Goal: Task Accomplishment & Management: Use online tool/utility

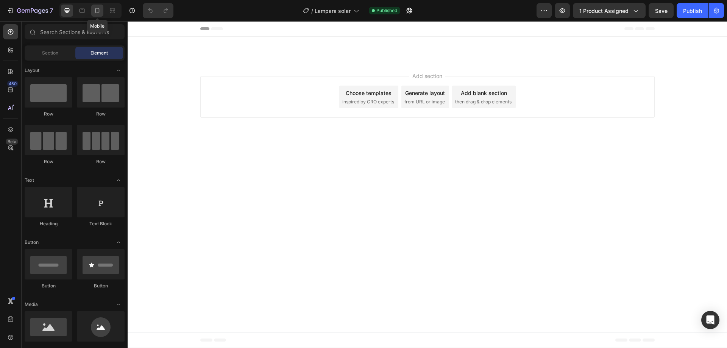
click at [101, 14] on div at bounding box center [97, 11] width 12 height 12
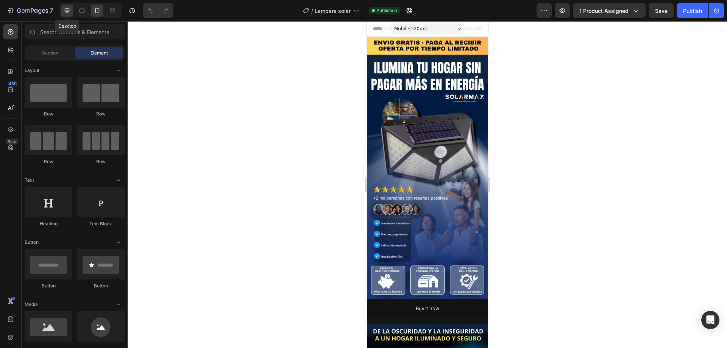
click at [70, 12] on icon at bounding box center [67, 11] width 8 height 8
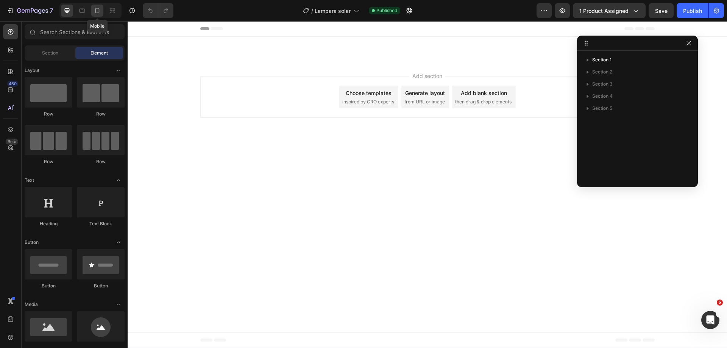
click at [98, 14] on div at bounding box center [97, 11] width 12 height 12
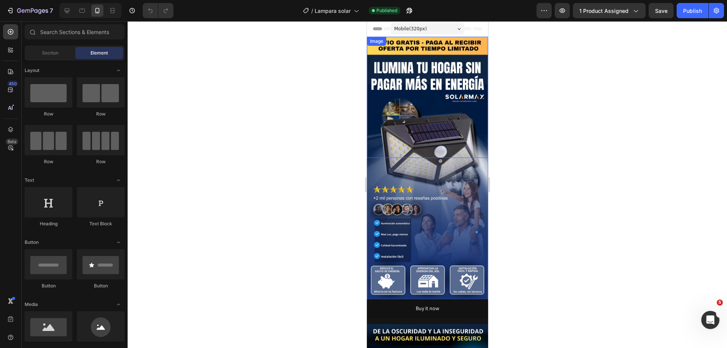
click at [432, 99] on img at bounding box center [427, 97] width 121 height 121
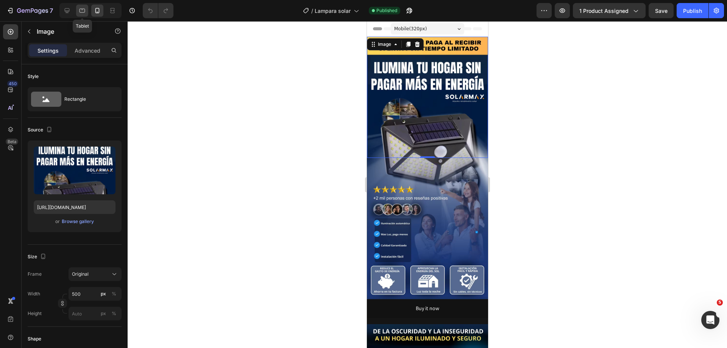
click at [87, 12] on div at bounding box center [82, 11] width 12 height 12
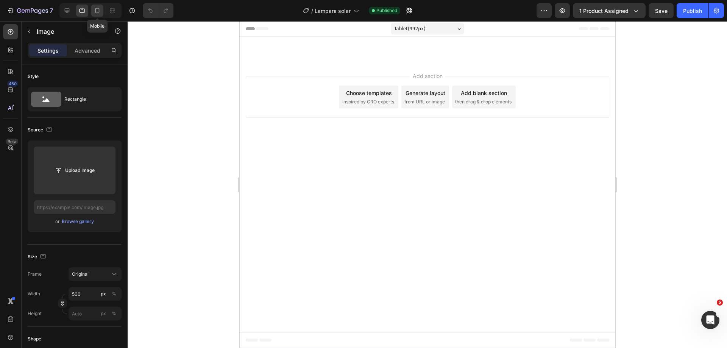
click at [95, 9] on icon at bounding box center [98, 11] width 8 height 8
type input "[URL][DOMAIN_NAME]"
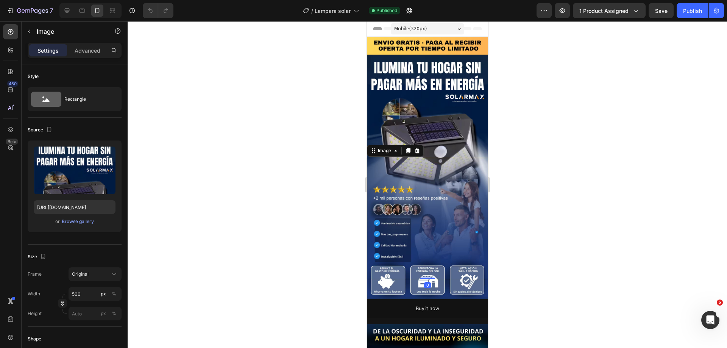
drag, startPoint x: 419, startPoint y: 185, endPoint x: 584, endPoint y: 123, distance: 176.2
click at [419, 185] on img at bounding box center [427, 218] width 121 height 121
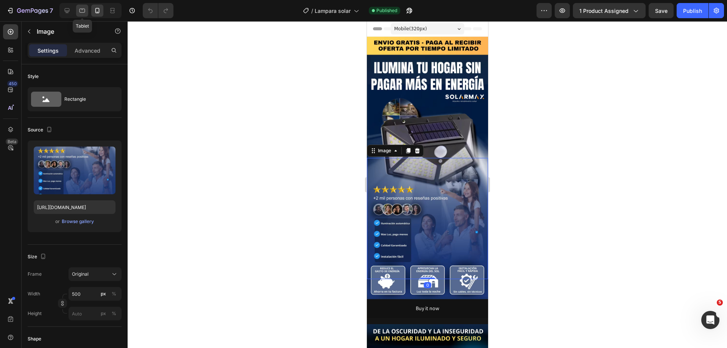
click at [83, 9] on icon at bounding box center [82, 11] width 8 height 8
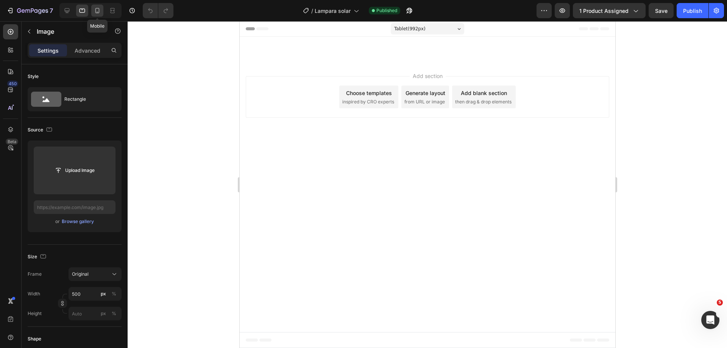
click at [98, 8] on icon at bounding box center [98, 11] width 8 height 8
type input "[URL][DOMAIN_NAME]"
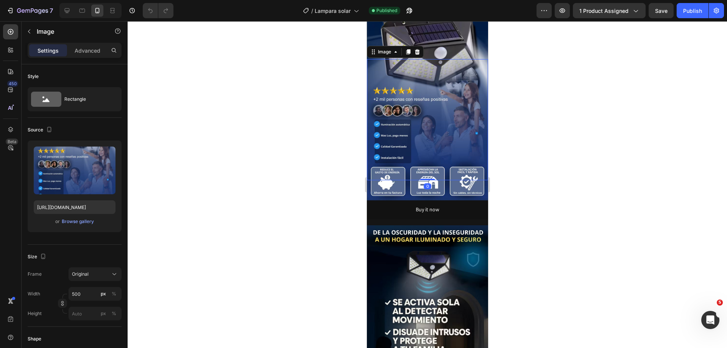
scroll to position [105, 0]
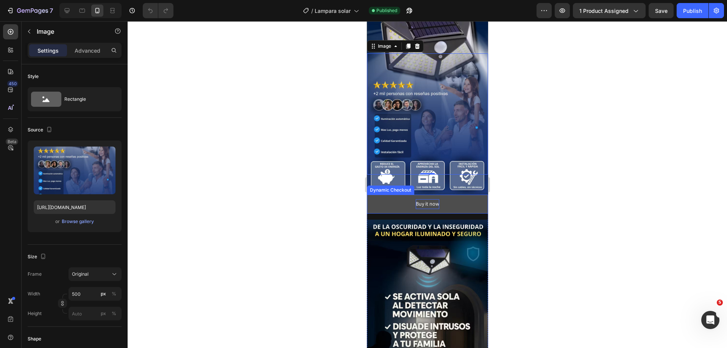
click at [415, 199] on div "Buy it now" at bounding box center [426, 203] width 23 height 9
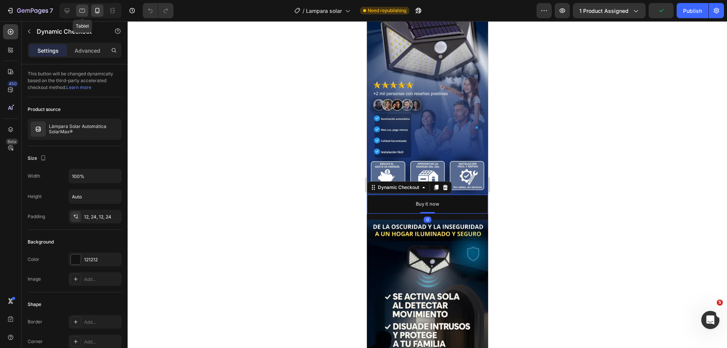
click at [85, 10] on icon at bounding box center [82, 11] width 8 height 8
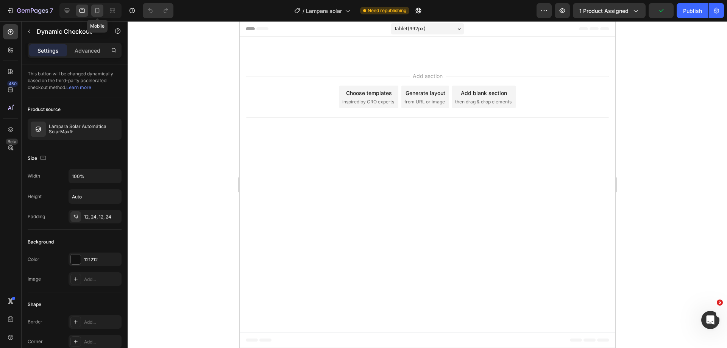
click at [98, 10] on icon at bounding box center [98, 11] width 8 height 8
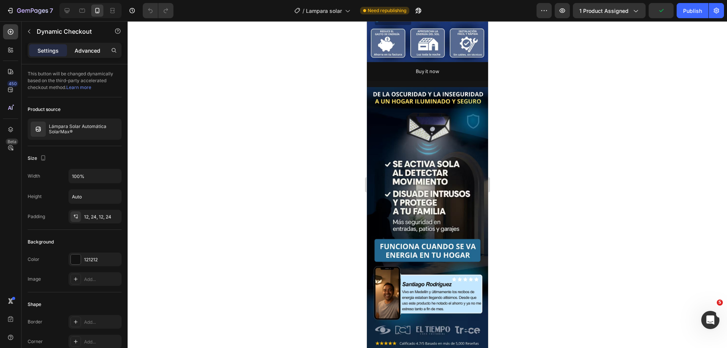
scroll to position [239, 0]
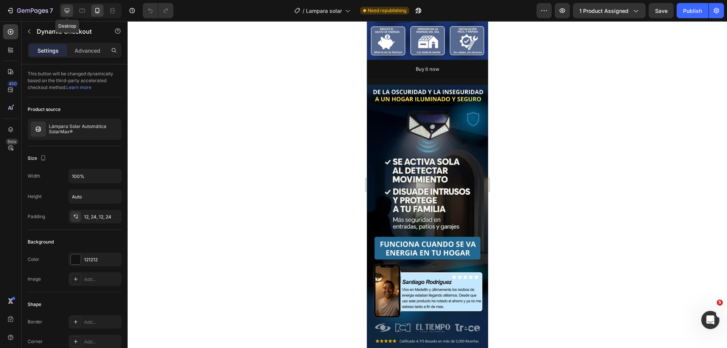
click at [73, 12] on div at bounding box center [67, 11] width 12 height 12
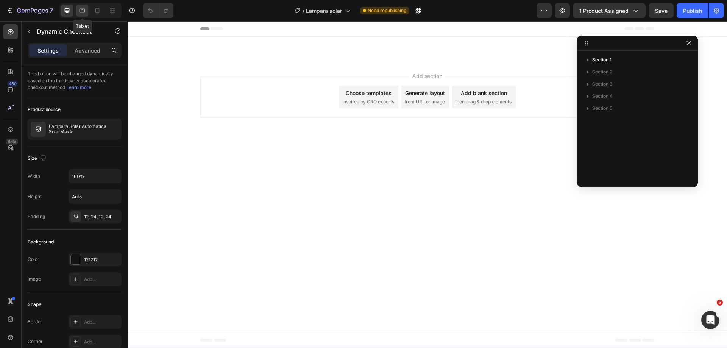
click at [84, 12] on icon at bounding box center [83, 11] width 6 height 4
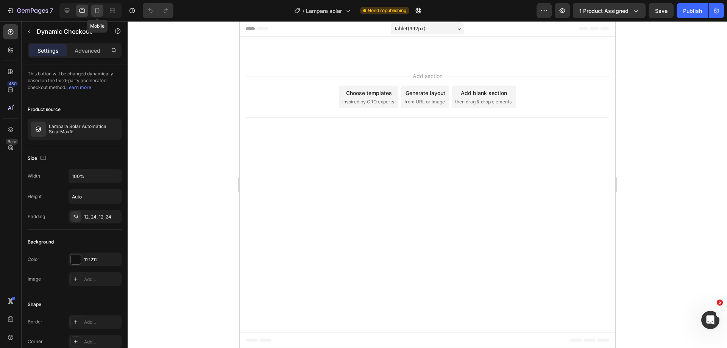
click at [101, 12] on div at bounding box center [97, 11] width 12 height 12
type input "14"
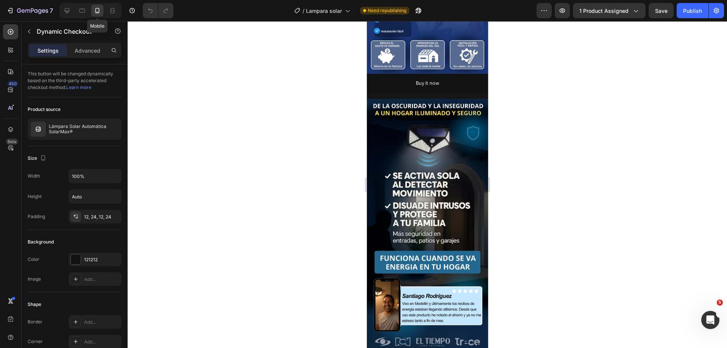
scroll to position [239, 0]
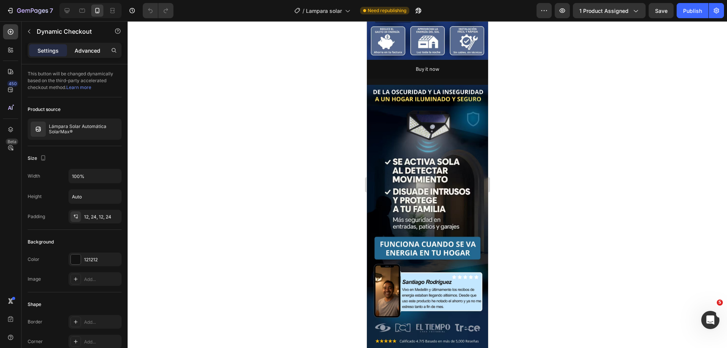
click at [86, 54] on p "Advanced" at bounding box center [88, 51] width 26 height 8
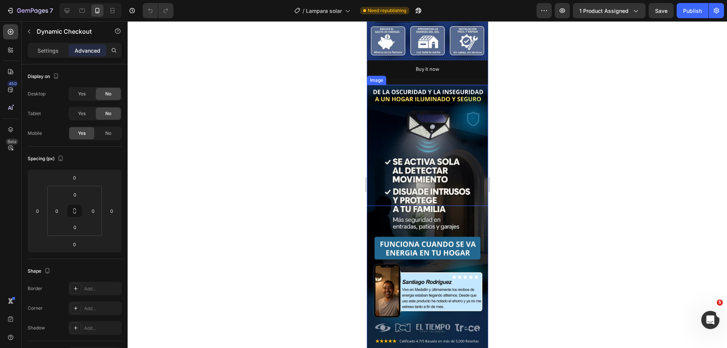
click at [438, 144] on img at bounding box center [427, 145] width 121 height 121
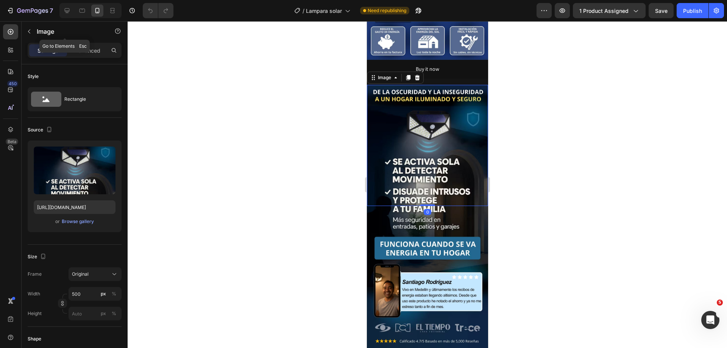
click at [80, 42] on div "Image" at bounding box center [65, 32] width 86 height 22
click at [84, 12] on icon at bounding box center [83, 11] width 6 height 4
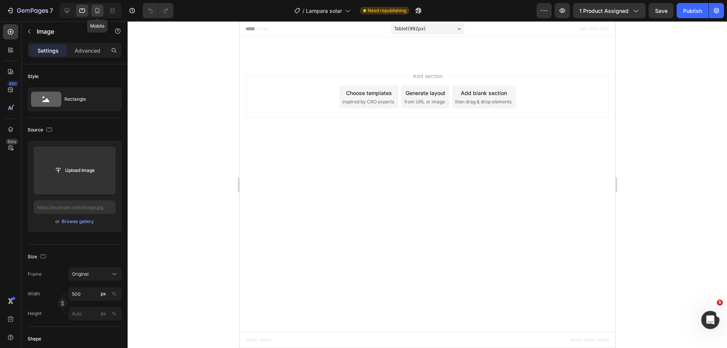
click at [96, 11] on icon at bounding box center [97, 10] width 4 height 5
type input "[URL][DOMAIN_NAME]"
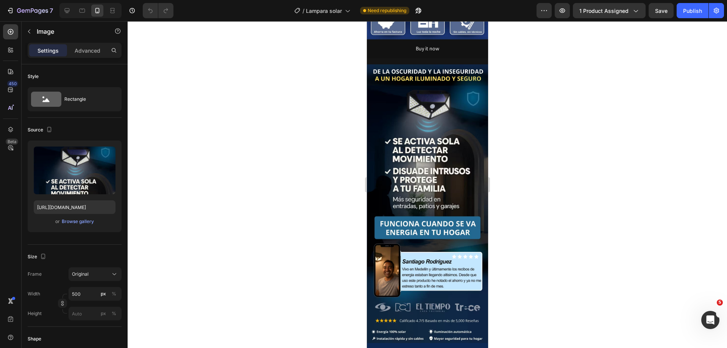
scroll to position [264, 0]
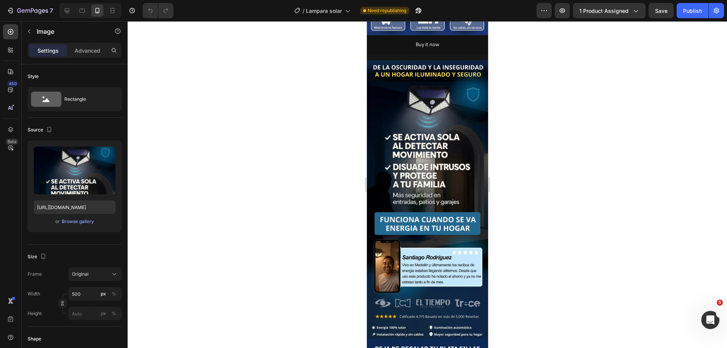
click at [84, 44] on div "Settings Advanced" at bounding box center [75, 50] width 94 height 15
click at [90, 51] on p "Advanced" at bounding box center [88, 51] width 26 height 8
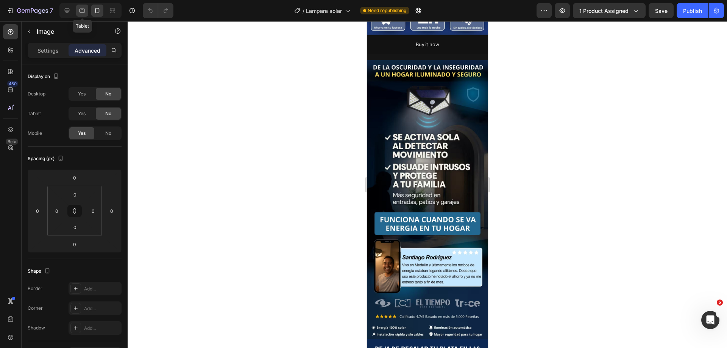
click at [82, 9] on icon at bounding box center [83, 11] width 6 height 4
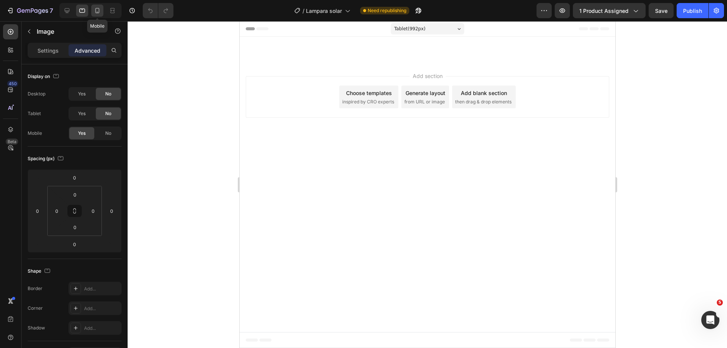
click at [96, 10] on icon at bounding box center [98, 11] width 8 height 8
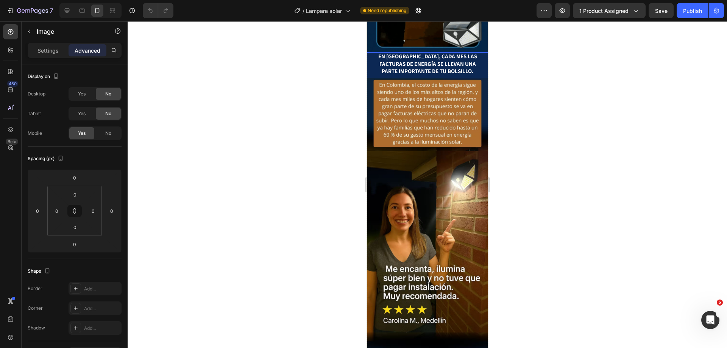
scroll to position [680, 0]
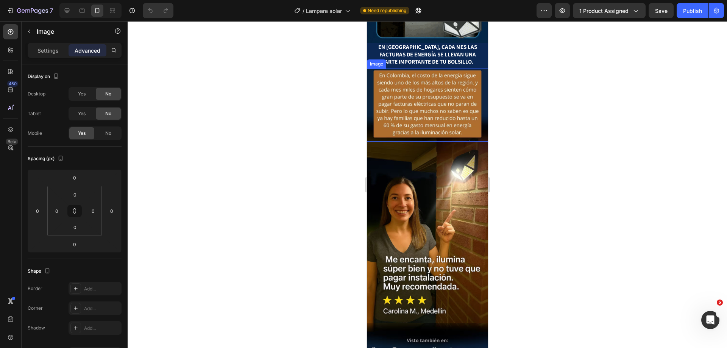
click at [426, 117] on img at bounding box center [427, 105] width 121 height 73
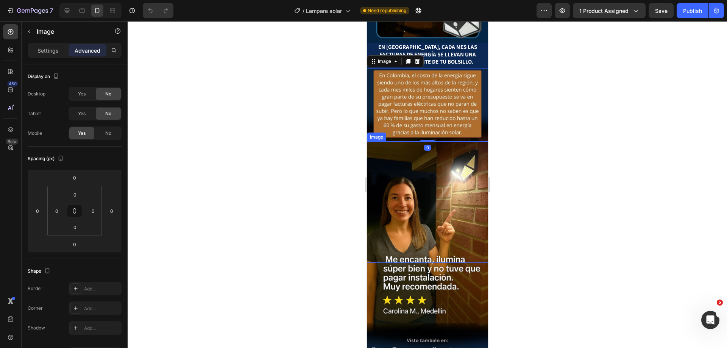
scroll to position [908, 0]
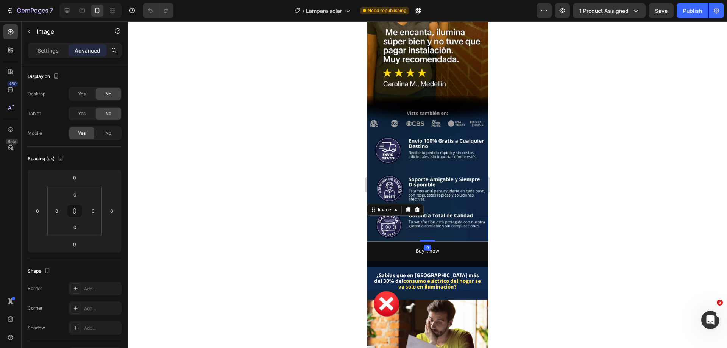
click at [426, 217] on img at bounding box center [427, 229] width 121 height 25
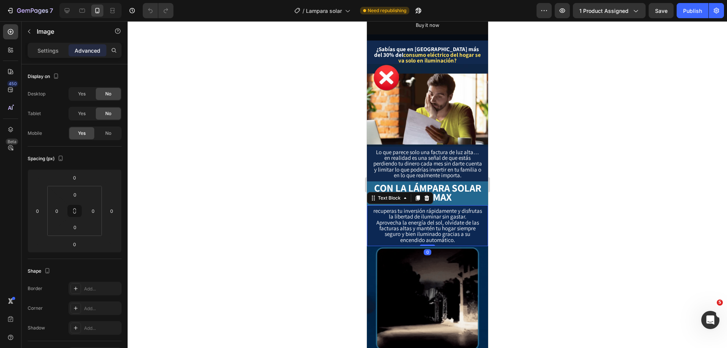
click at [412, 236] on span "Aprovecha la energía del sol, olvídate de las facturas altas y mantén tu hogar …" at bounding box center [427, 231] width 103 height 25
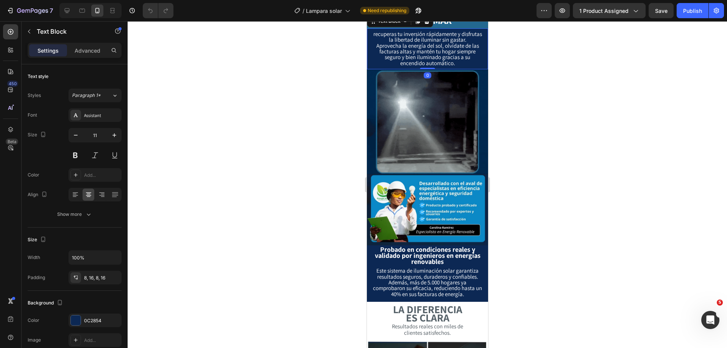
scroll to position [1286, 0]
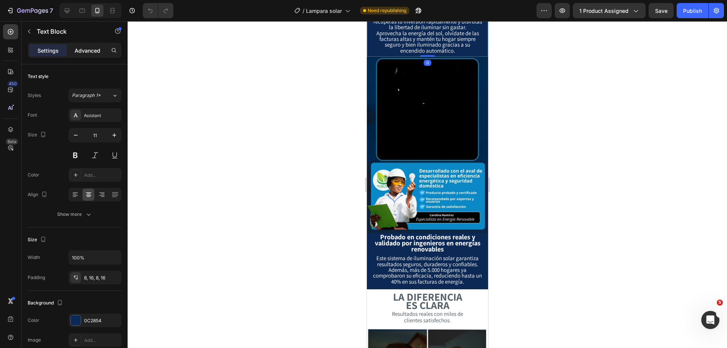
click at [94, 50] on p "Advanced" at bounding box center [88, 51] width 26 height 8
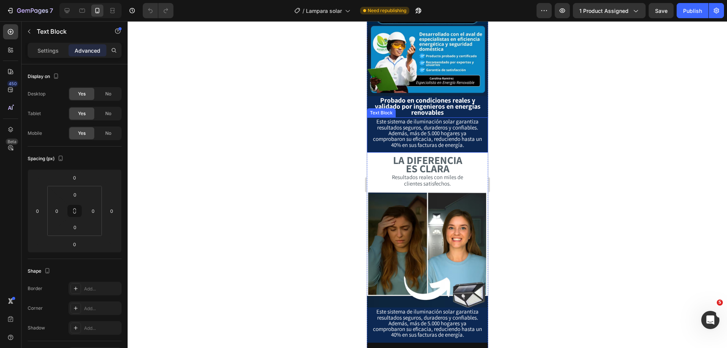
scroll to position [1476, 0]
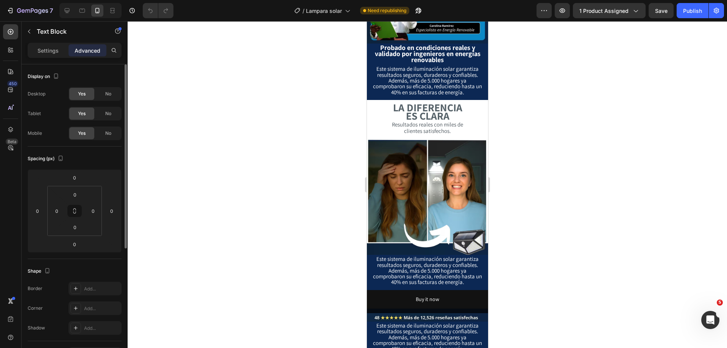
drag, startPoint x: 111, startPoint y: 92, endPoint x: 112, endPoint y: 102, distance: 10.6
click at [111, 93] on span "No" at bounding box center [108, 93] width 6 height 7
click at [112, 112] on div "No" at bounding box center [108, 114] width 25 height 12
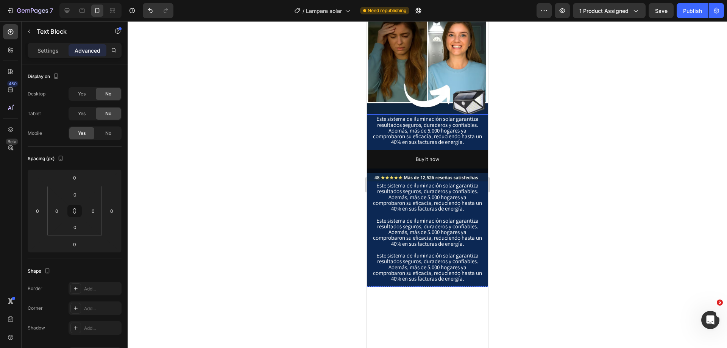
scroll to position [1627, 0]
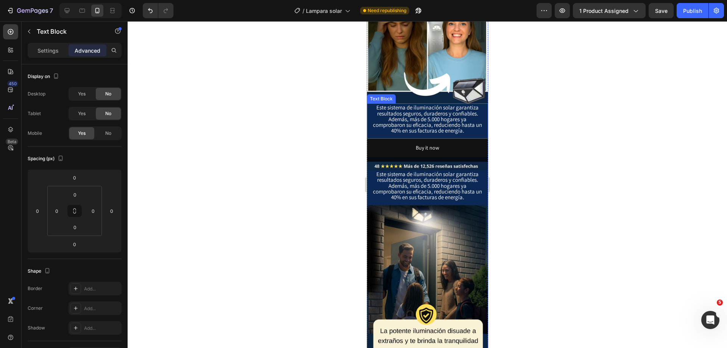
click at [421, 116] on span "Este sistema de iluminación solar garantiza resultados seguros, duraderos y con…" at bounding box center [427, 119] width 109 height 30
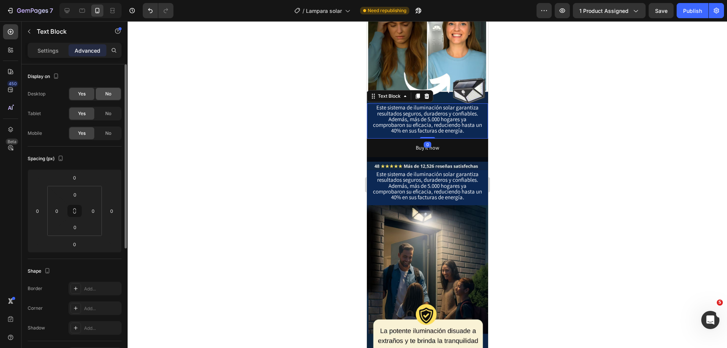
click at [110, 93] on span "No" at bounding box center [108, 93] width 6 height 7
click at [112, 113] on div "No" at bounding box center [108, 114] width 25 height 12
click at [424, 170] on span "Este sistema de iluminación solar garantiza resultados seguros, duraderos y con…" at bounding box center [427, 185] width 109 height 30
click at [116, 94] on div "No" at bounding box center [108, 94] width 25 height 12
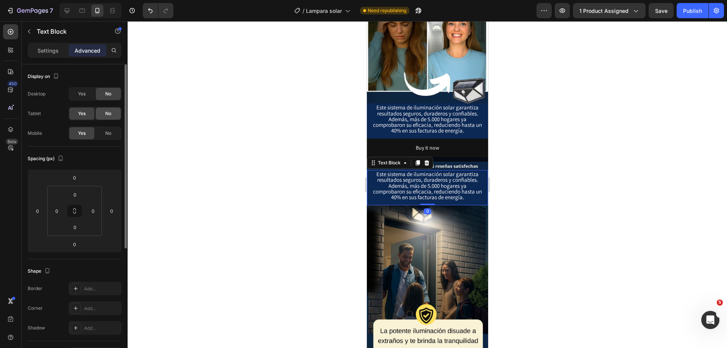
click at [111, 113] on span "No" at bounding box center [108, 113] width 6 height 7
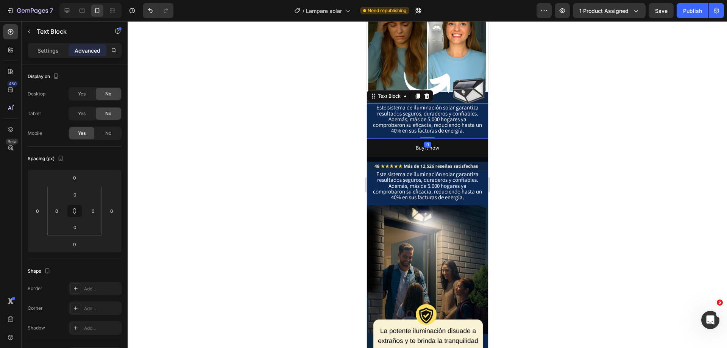
click at [431, 108] on span "Este sistema de iluminación solar garantiza resultados seguros, duraderos y con…" at bounding box center [427, 119] width 109 height 30
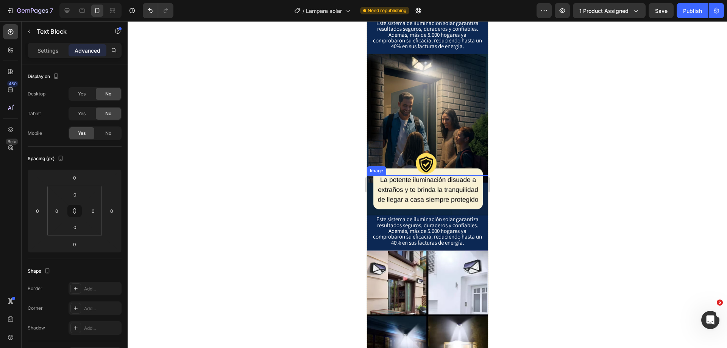
scroll to position [1778, 0]
click at [430, 215] on span "Este sistema de iluminación solar garantiza resultados seguros, duraderos y con…" at bounding box center [427, 230] width 109 height 30
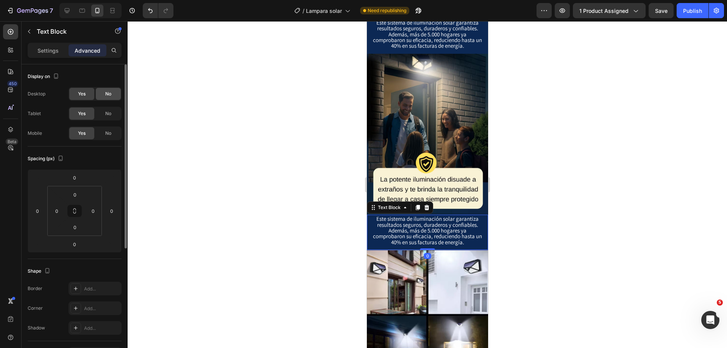
click at [105, 92] on span "No" at bounding box center [108, 93] width 6 height 7
click at [111, 112] on span "No" at bounding box center [108, 113] width 6 height 7
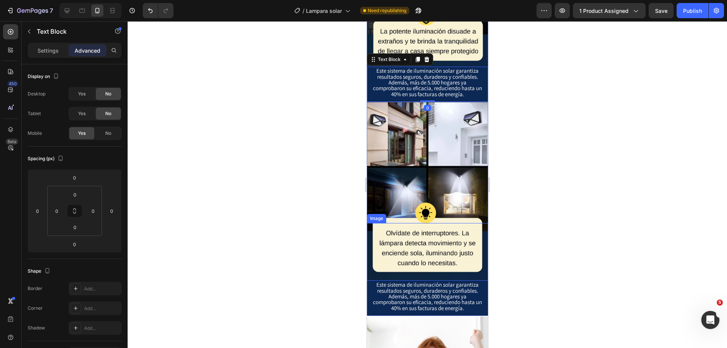
scroll to position [1930, 0]
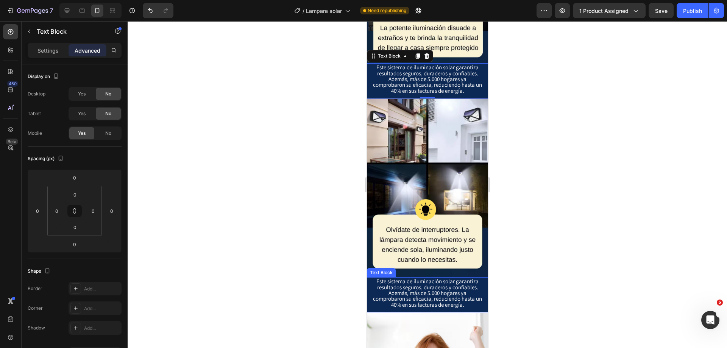
click at [434, 278] on span "Este sistema de iluminación solar garantiza resultados seguros, duraderos y con…" at bounding box center [427, 293] width 109 height 30
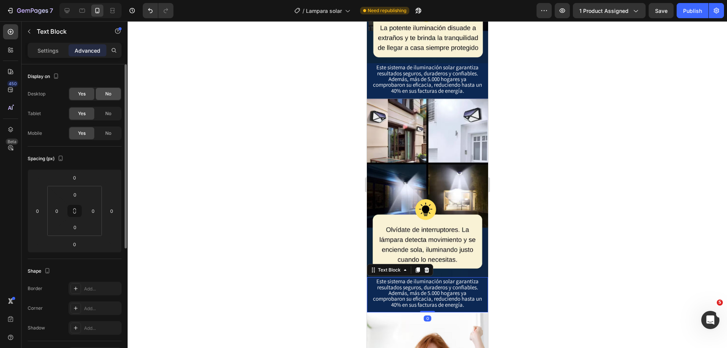
click at [102, 95] on div "No" at bounding box center [108, 94] width 25 height 12
click at [113, 115] on div "No" at bounding box center [108, 114] width 25 height 12
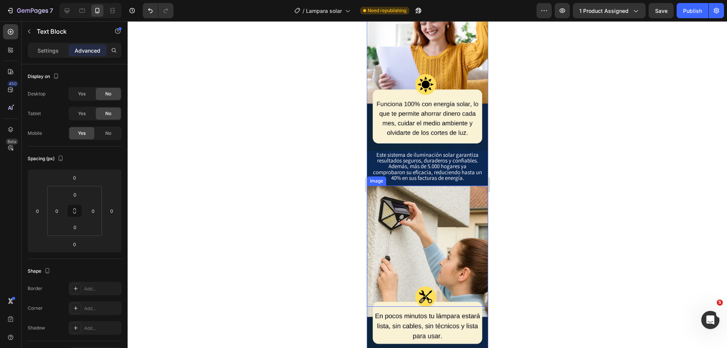
scroll to position [2233, 0]
click at [441, 153] on span "Este sistema de iluminación solar garantiza resultados seguros, duraderos y con…" at bounding box center [427, 166] width 109 height 30
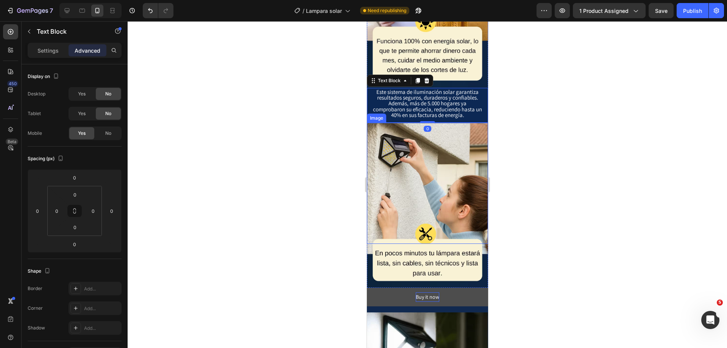
scroll to position [2384, 0]
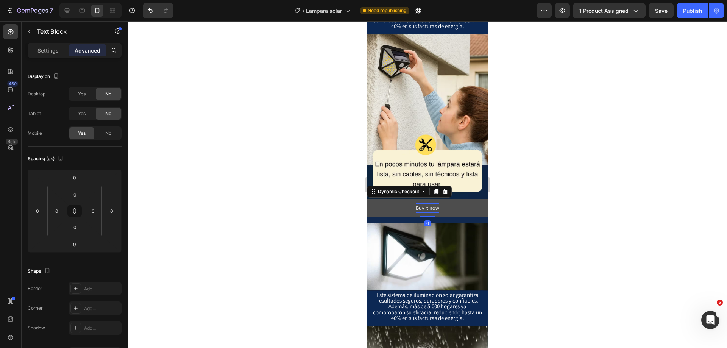
drag, startPoint x: 429, startPoint y: 193, endPoint x: 630, endPoint y: 199, distance: 200.8
click at [429, 203] on div "Buy it now" at bounding box center [426, 207] width 23 height 9
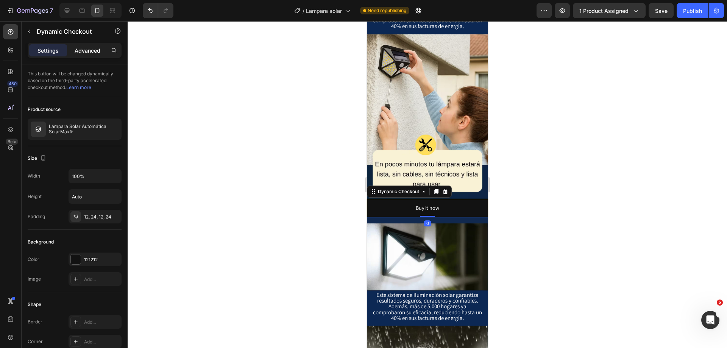
click at [93, 55] on div "Advanced" at bounding box center [88, 50] width 38 height 12
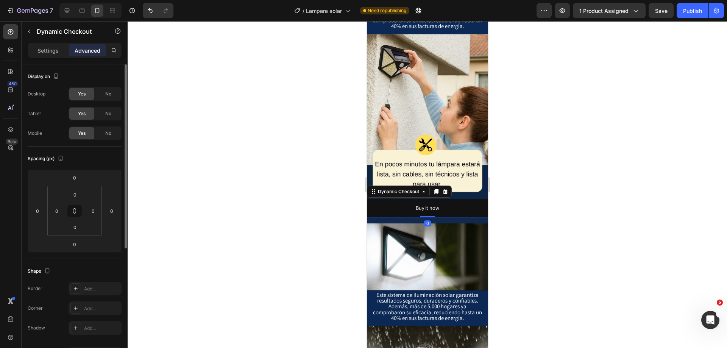
click at [111, 94] on span "No" at bounding box center [108, 93] width 6 height 7
click at [113, 107] on div "Yes No" at bounding box center [95, 114] width 53 height 14
click at [113, 112] on div "No" at bounding box center [108, 114] width 25 height 12
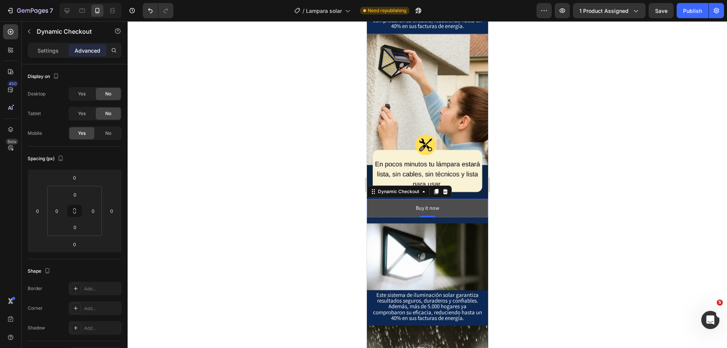
scroll to position [2536, 0]
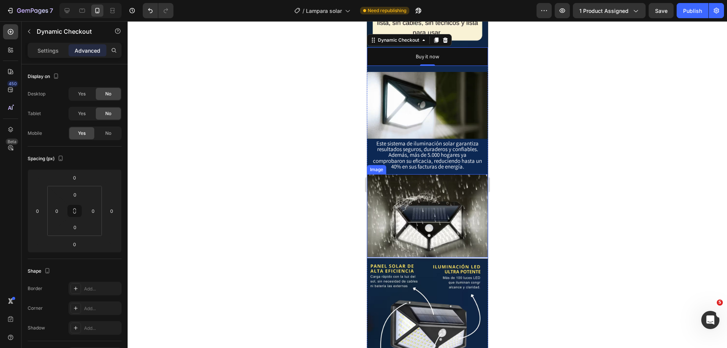
click at [435, 176] on img at bounding box center [427, 215] width 121 height 83
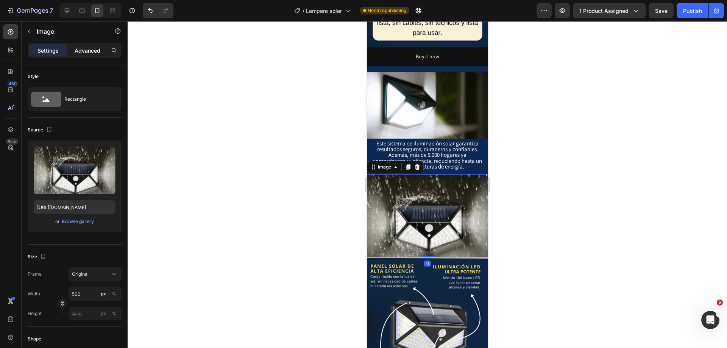
click at [94, 50] on p "Advanced" at bounding box center [88, 51] width 26 height 8
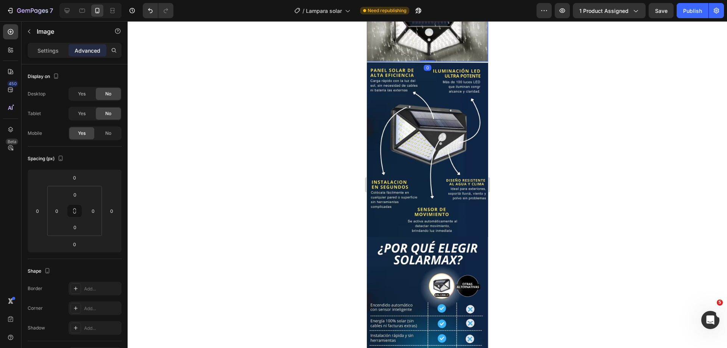
scroll to position [2725, 0]
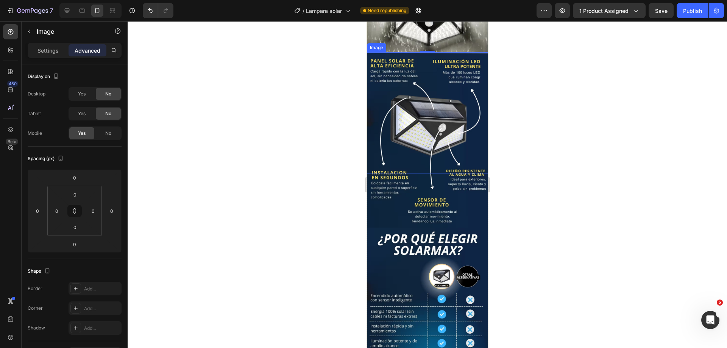
click at [438, 138] on img at bounding box center [427, 112] width 121 height 121
click at [423, 186] on img at bounding box center [427, 200] width 121 height 54
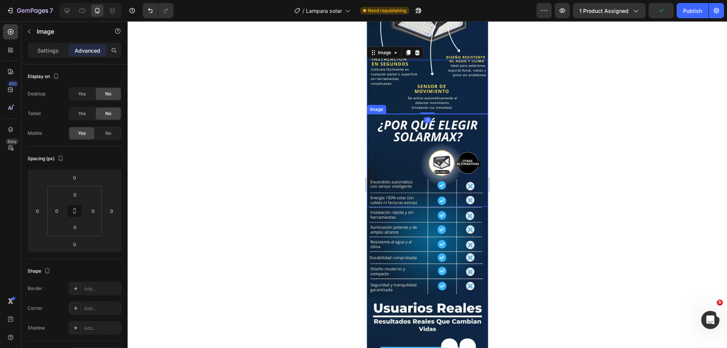
click at [430, 156] on img at bounding box center [427, 160] width 121 height 93
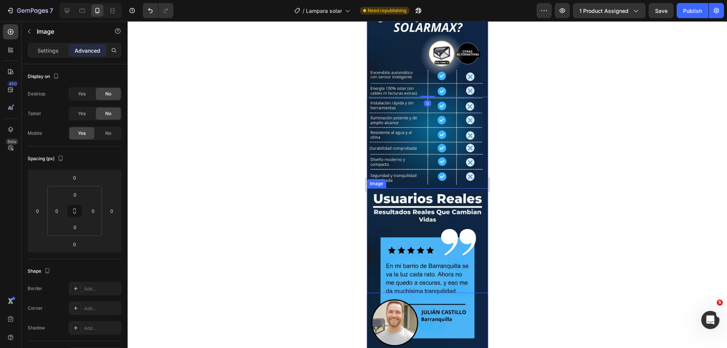
scroll to position [2952, 0]
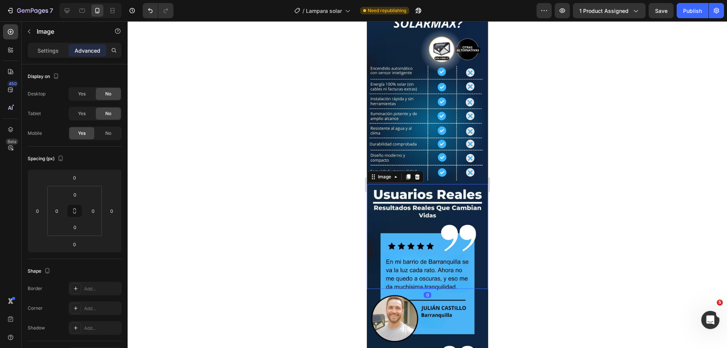
click at [434, 184] on img at bounding box center [427, 236] width 121 height 105
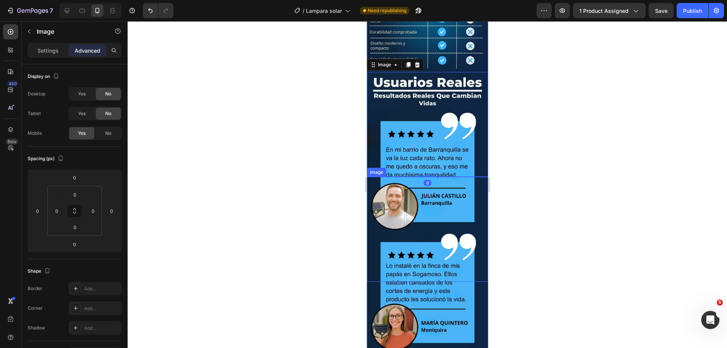
scroll to position [3066, 0]
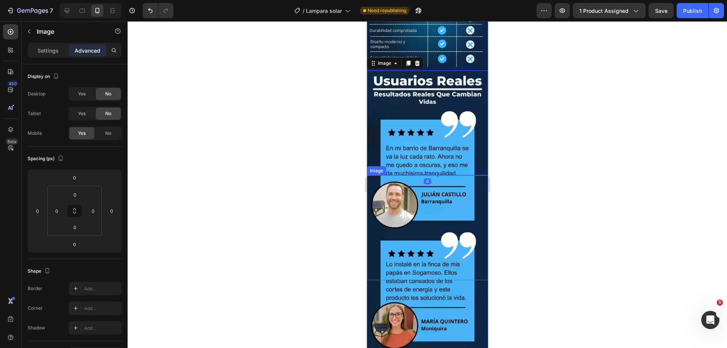
click at [439, 201] on img at bounding box center [427, 227] width 121 height 105
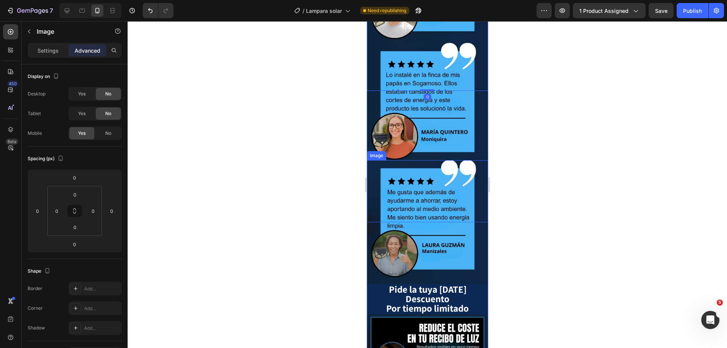
click at [441, 160] on img at bounding box center [427, 191] width 121 height 62
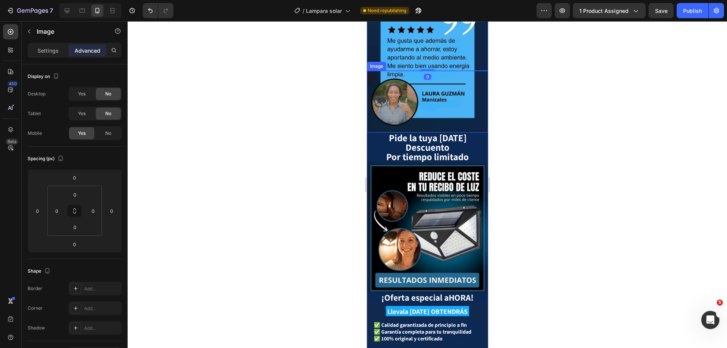
click at [433, 170] on img at bounding box center [427, 195] width 121 height 66
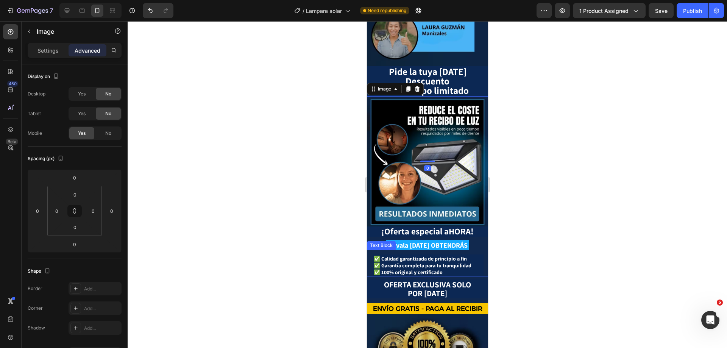
scroll to position [3596, 0]
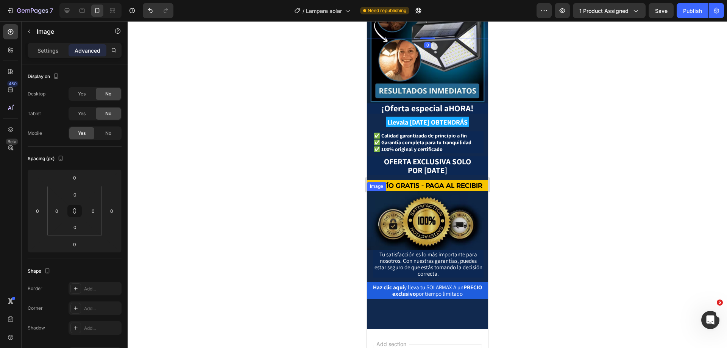
click at [451, 191] on img at bounding box center [427, 220] width 121 height 59
click at [438, 284] on span "Haz clic aquí y lleva tu SOLARMAX A un PRECIO exclusivo por tiempo limitado" at bounding box center [427, 291] width 109 height 14
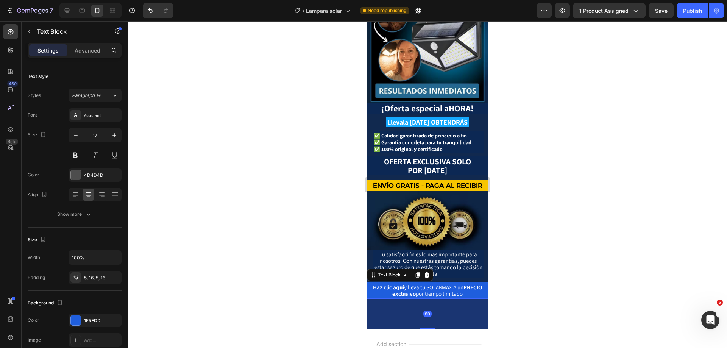
click at [443, 299] on div "80" at bounding box center [427, 314] width 121 height 30
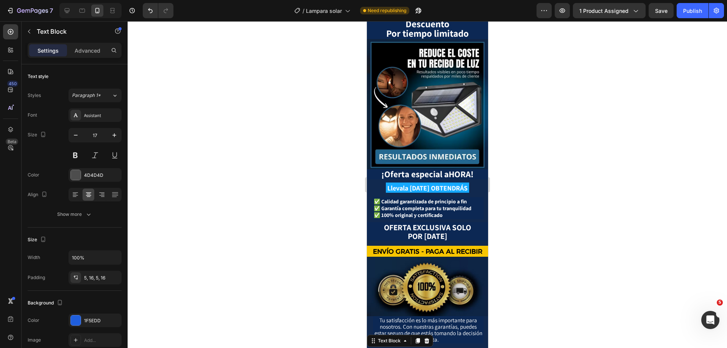
scroll to position [3520, 0]
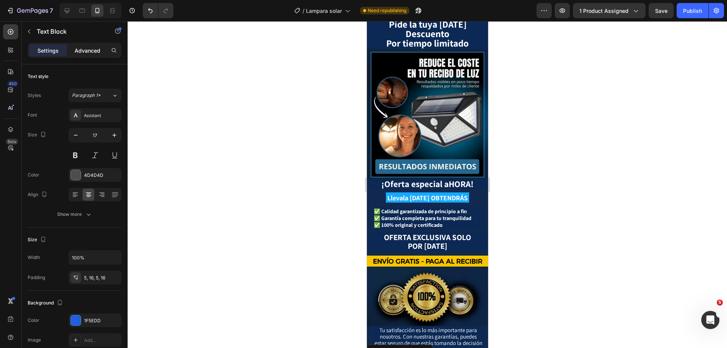
click at [98, 47] on p "Advanced" at bounding box center [88, 51] width 26 height 8
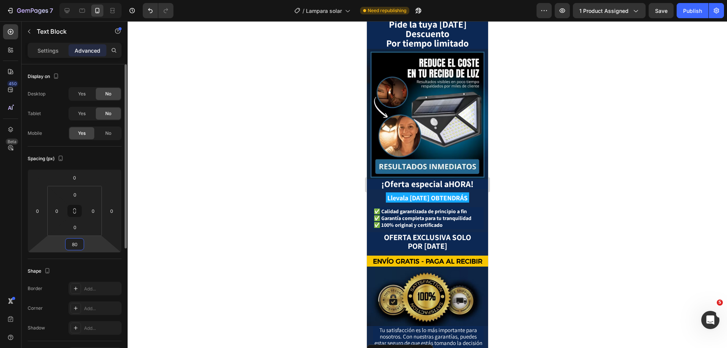
click at [78, 240] on input "80" at bounding box center [74, 244] width 15 height 11
type input "70"
click at [268, 223] on div at bounding box center [427, 184] width 599 height 327
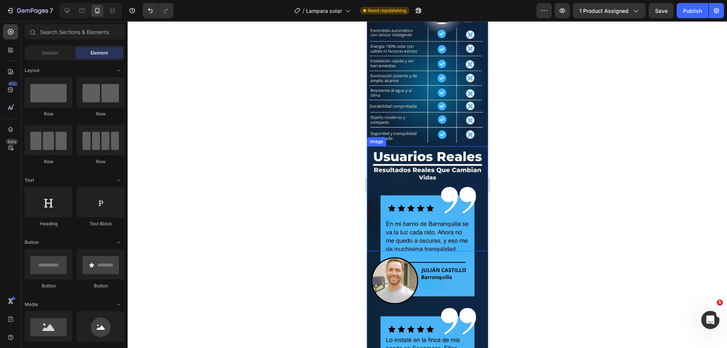
click at [422, 170] on img at bounding box center [427, 198] width 121 height 105
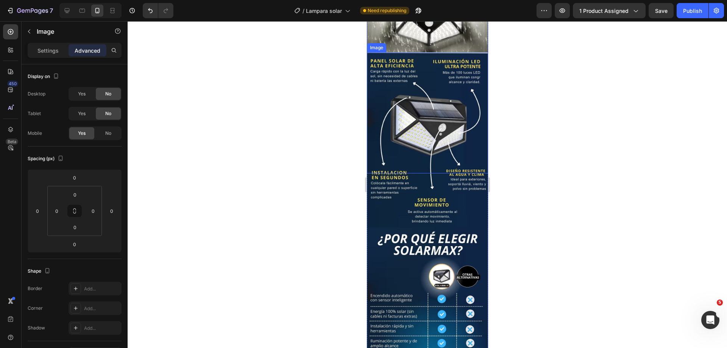
click at [421, 123] on img at bounding box center [427, 112] width 121 height 121
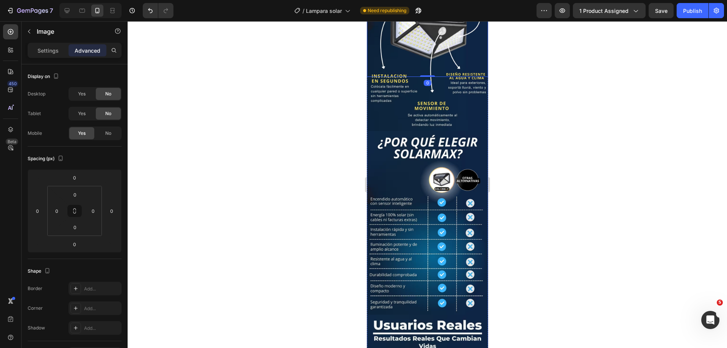
click at [436, 132] on img at bounding box center [427, 177] width 121 height 93
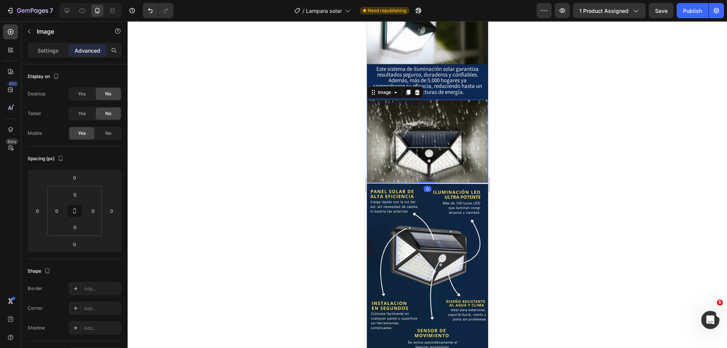
click at [433, 105] on img at bounding box center [427, 141] width 121 height 83
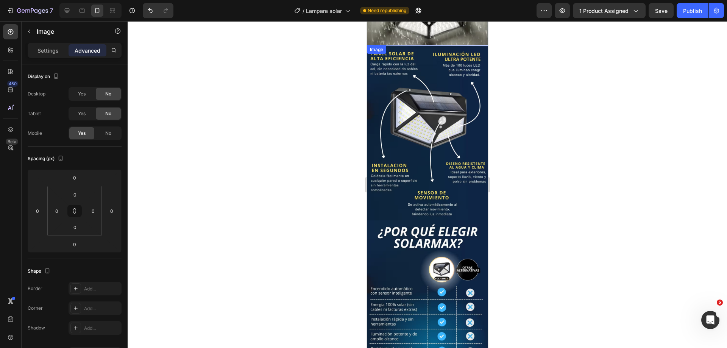
click at [436, 129] on img at bounding box center [427, 105] width 121 height 121
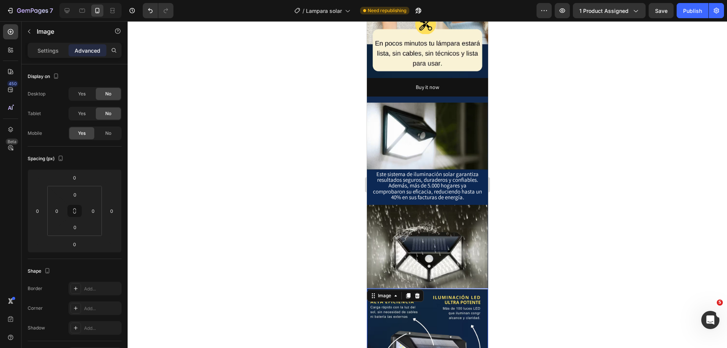
click at [437, 132] on img at bounding box center [427, 136] width 121 height 67
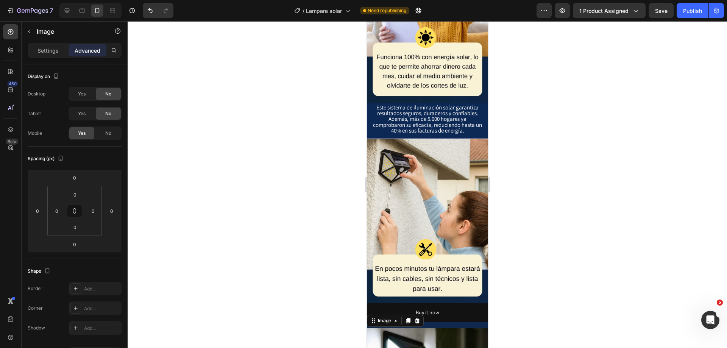
scroll to position [1589, 0]
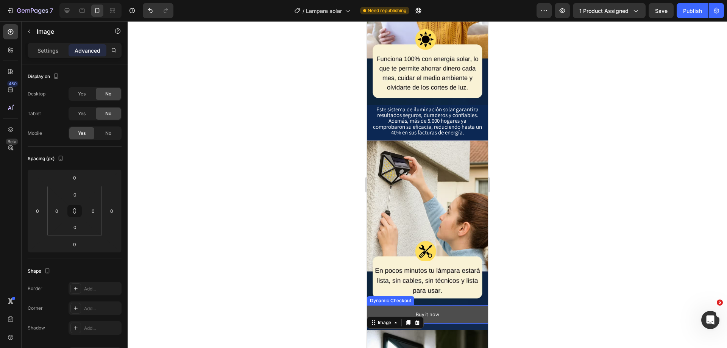
click at [445, 305] on button "Buy it now" at bounding box center [427, 314] width 121 height 19
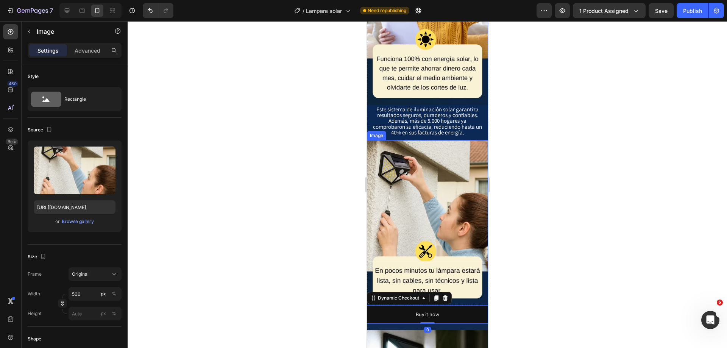
click at [402, 140] on img at bounding box center [427, 200] width 121 height 121
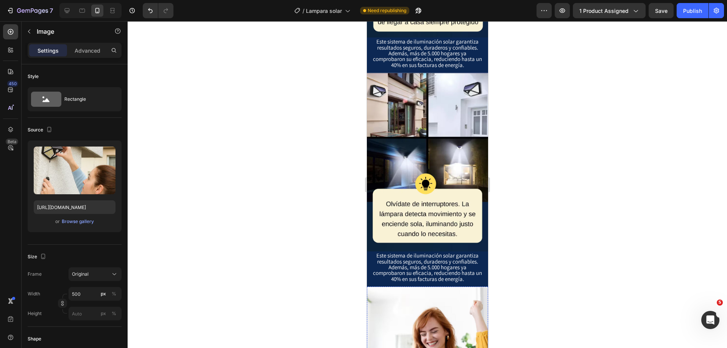
click at [434, 194] on img at bounding box center [427, 223] width 121 height 58
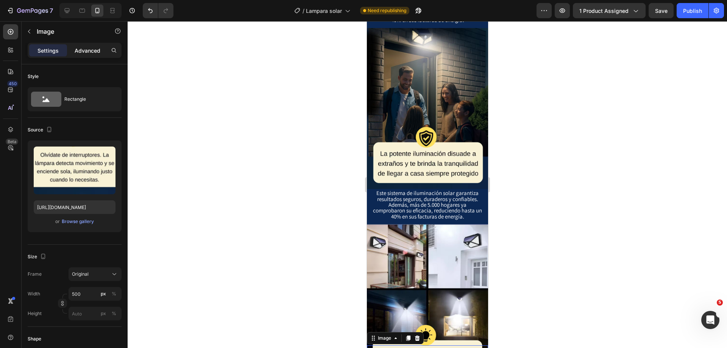
click at [92, 54] on p "Advanced" at bounding box center [88, 51] width 26 height 8
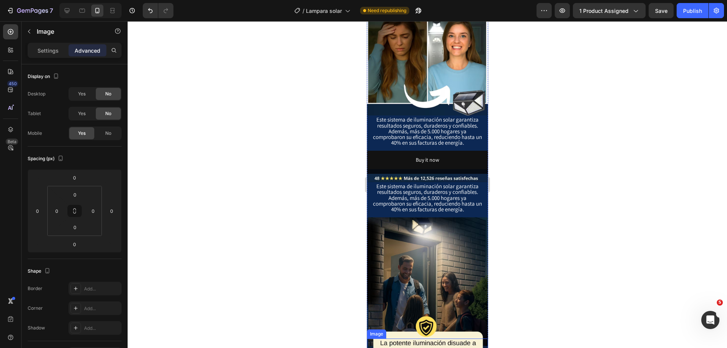
click at [440, 183] on span "Este sistema de iluminación solar garantiza resultados seguros, duraderos y con…" at bounding box center [427, 198] width 109 height 30
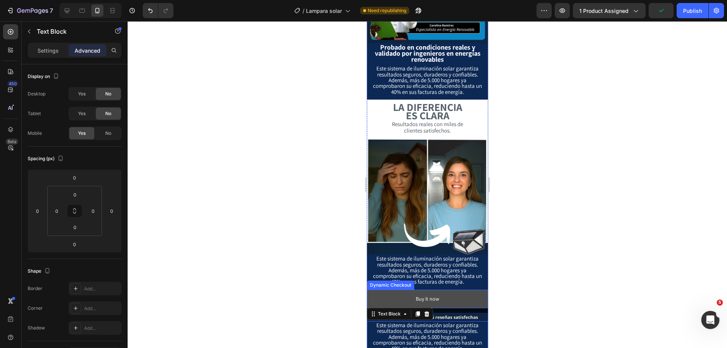
scroll to position [1463, 0]
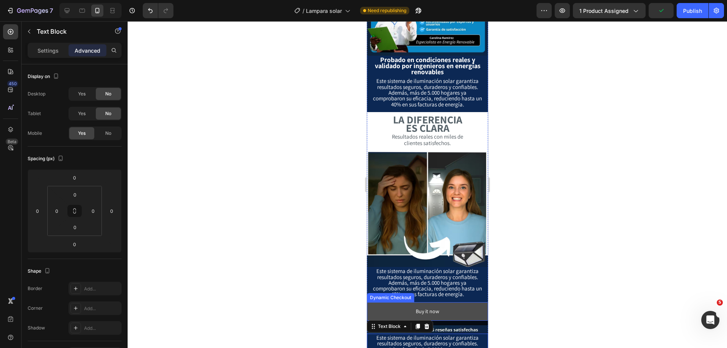
click at [440, 180] on img at bounding box center [427, 208] width 121 height 115
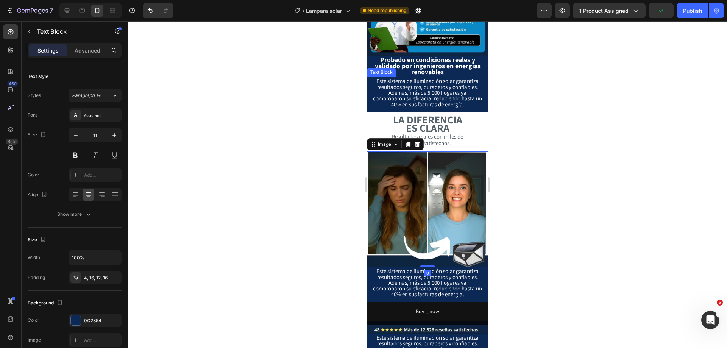
click at [437, 80] on span "Este sistema de iluminación solar garantiza resultados seguros, duraderos y con…" at bounding box center [427, 92] width 109 height 30
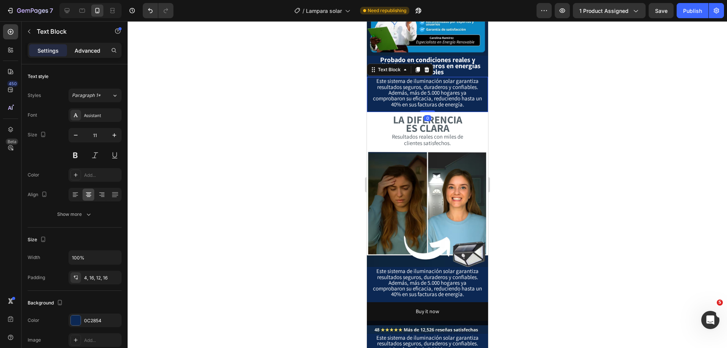
click at [101, 50] on div "Advanced" at bounding box center [88, 50] width 38 height 12
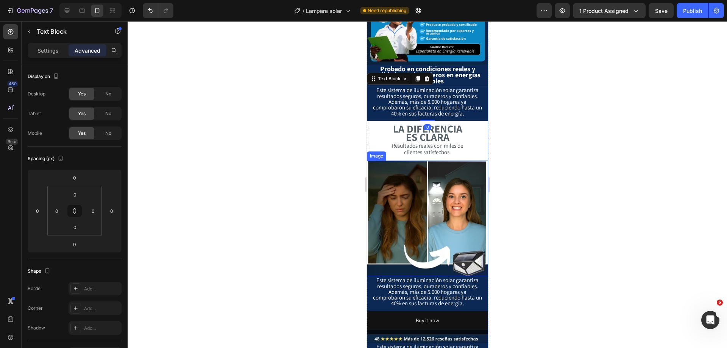
scroll to position [1350, 0]
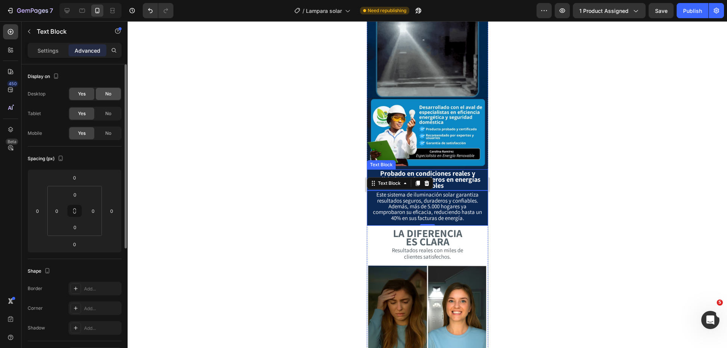
click at [115, 94] on div "No" at bounding box center [108, 94] width 25 height 12
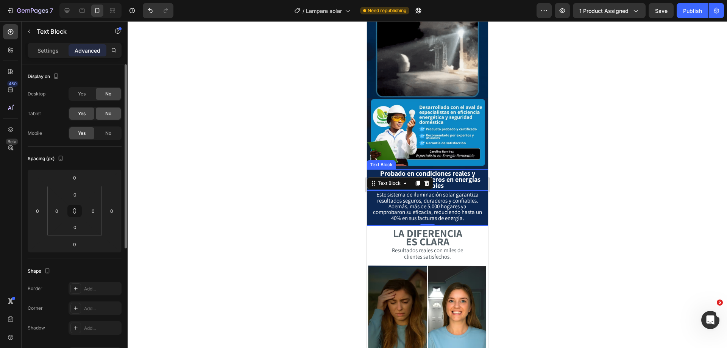
click at [108, 117] on div "No" at bounding box center [108, 114] width 25 height 12
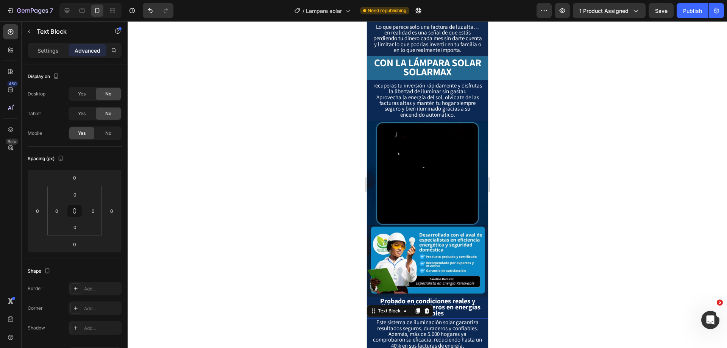
scroll to position [1198, 0]
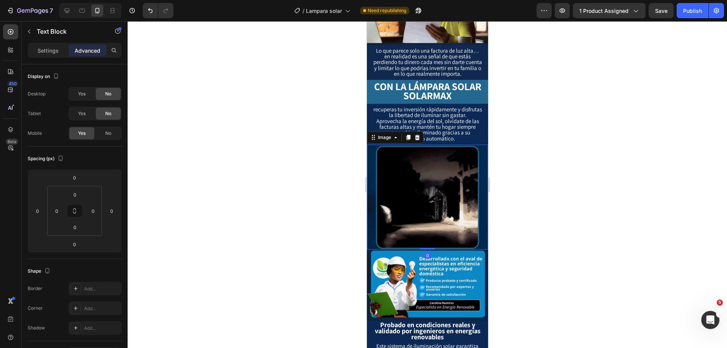
click at [430, 164] on img at bounding box center [427, 197] width 121 height 105
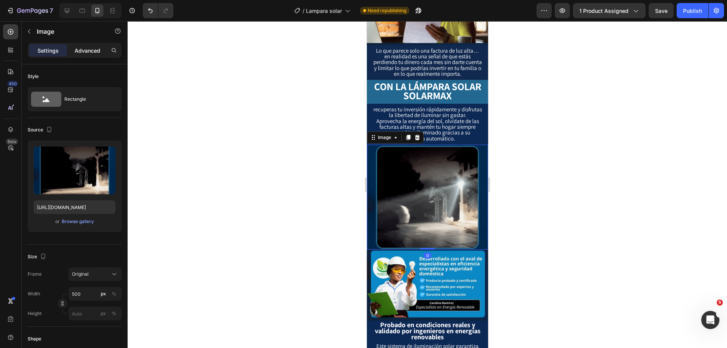
click at [86, 49] on p "Advanced" at bounding box center [88, 51] width 26 height 8
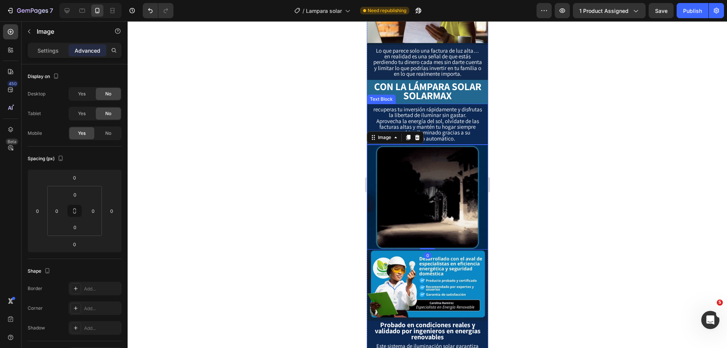
click at [418, 112] on span "recuperas tu inversión rápidamente y disfrutas la libertad de iluminar sin gast…" at bounding box center [427, 112] width 109 height 13
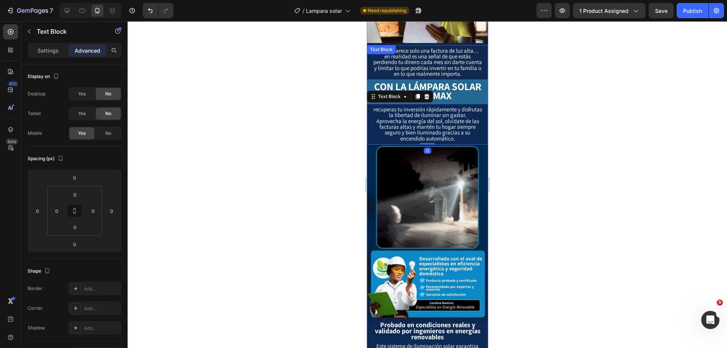
click at [426, 60] on span "Lo que parece solo una factura de luz alta… en realidad es una señal de que est…" at bounding box center [427, 62] width 109 height 30
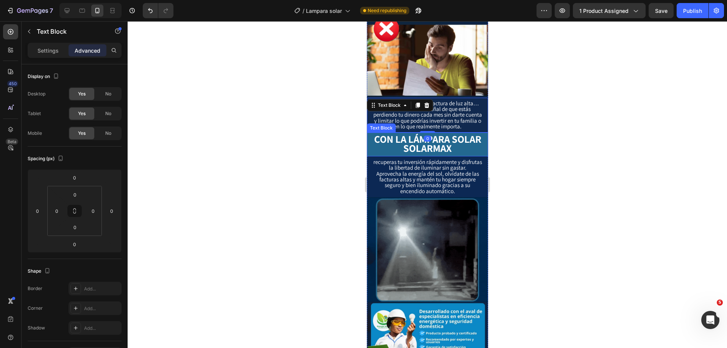
scroll to position [1009, 0]
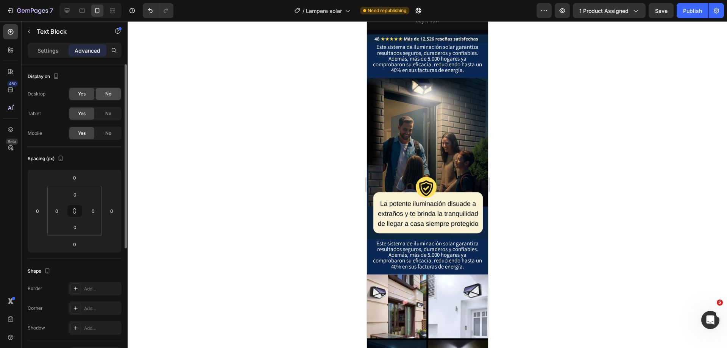
click at [107, 93] on span "No" at bounding box center [108, 93] width 6 height 7
click at [108, 108] on div "No" at bounding box center [108, 114] width 25 height 12
click at [108, 111] on span "No" at bounding box center [108, 113] width 6 height 7
click at [424, 43] on div "Este sistema de iluminación solar garantiza resultados seguros, duraderos y con…" at bounding box center [427, 60] width 121 height 35
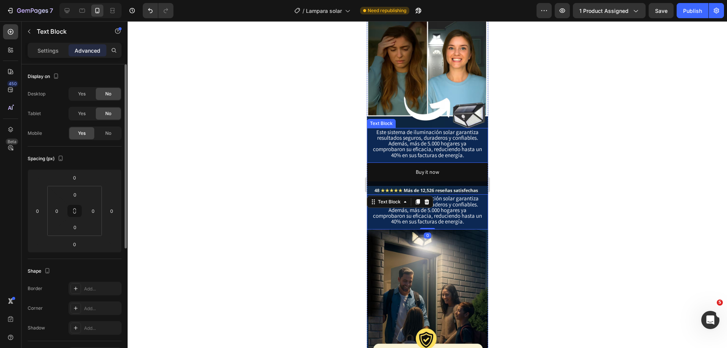
click at [450, 134] on span "Este sistema de iluminación solar garantiza resultados seguros, duraderos y con…" at bounding box center [427, 143] width 109 height 30
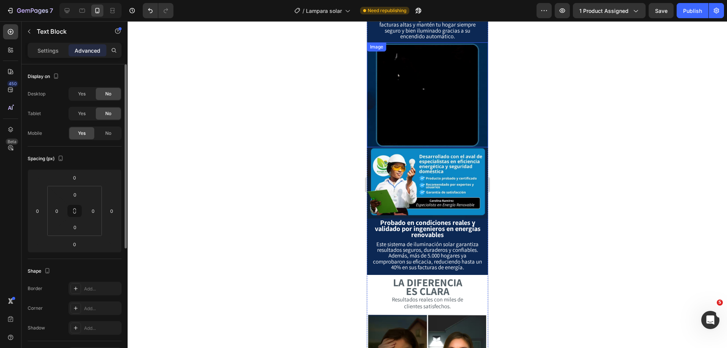
scroll to position [555, 0]
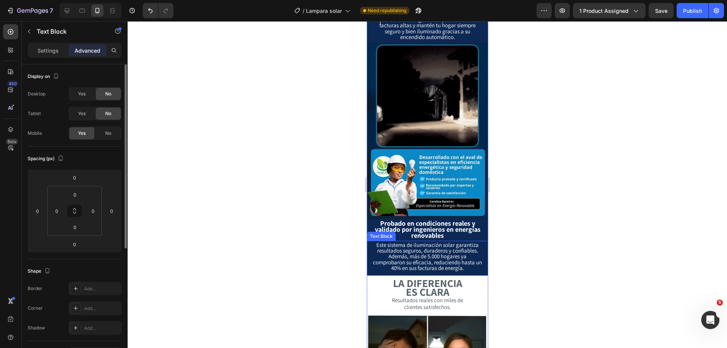
click at [427, 241] on span "Este sistema de iluminación solar garantiza resultados seguros, duraderos y con…" at bounding box center [427, 256] width 109 height 30
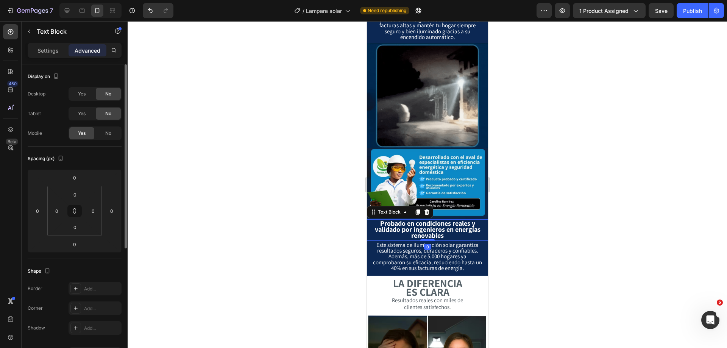
click at [448, 219] on strong "Probado en condiciones reales y validado por ingenieros en energías renovables" at bounding box center [427, 229] width 106 height 21
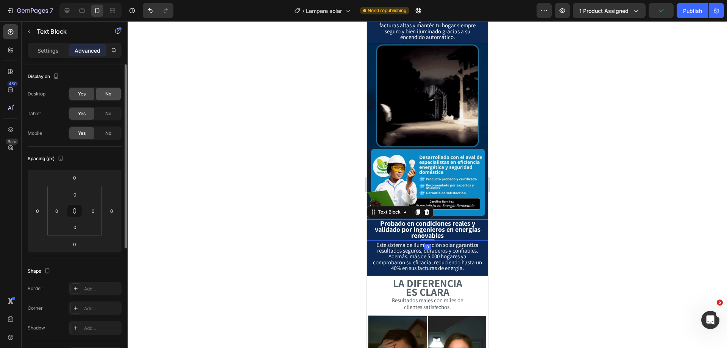
click at [108, 95] on span "No" at bounding box center [108, 93] width 6 height 7
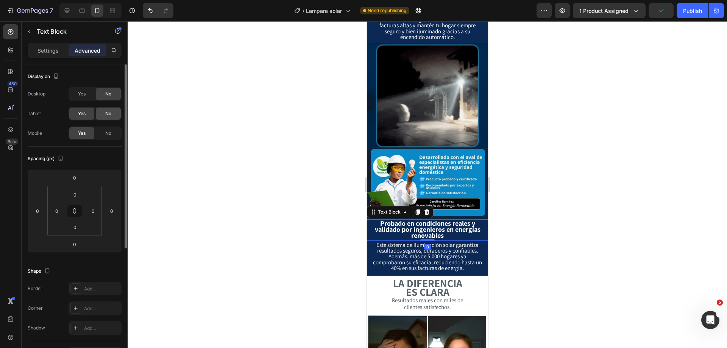
click at [111, 118] on div "No" at bounding box center [108, 114] width 25 height 12
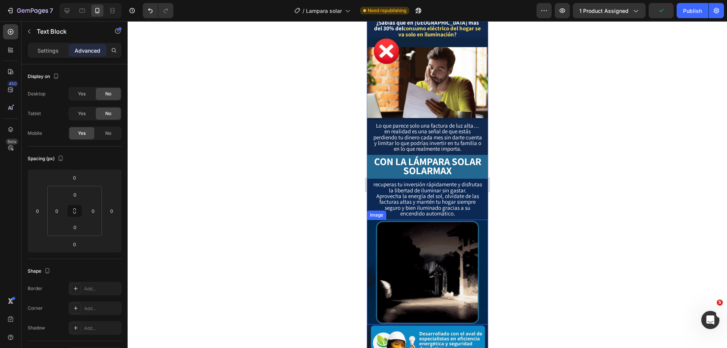
scroll to position [365, 0]
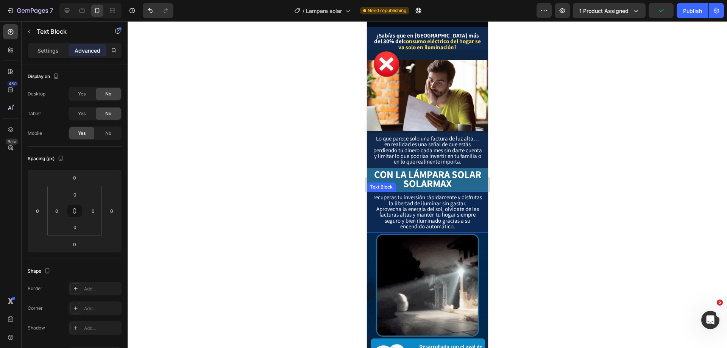
click at [430, 200] on span "recuperas tu inversión rápidamente y disfrutas la libertad de iluminar sin gast…" at bounding box center [427, 199] width 109 height 13
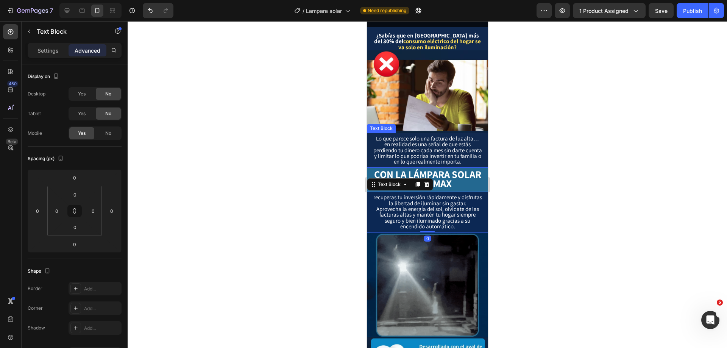
click at [446, 151] on span "Lo que parece solo una factura de luz alta… en realidad es una señal de que est…" at bounding box center [427, 150] width 109 height 30
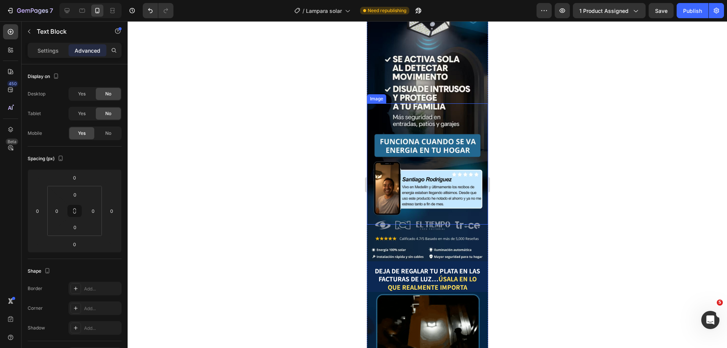
scroll to position [328, 0]
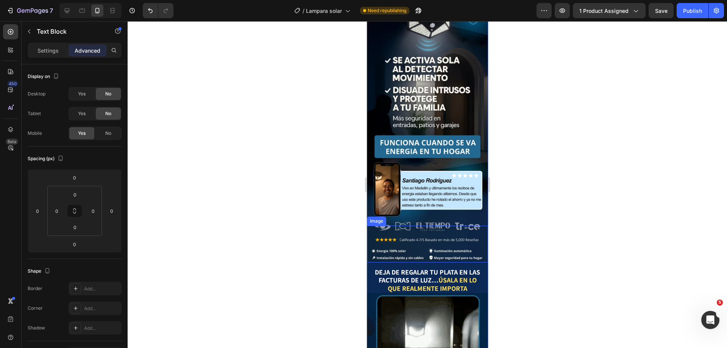
click at [437, 226] on img at bounding box center [427, 244] width 121 height 37
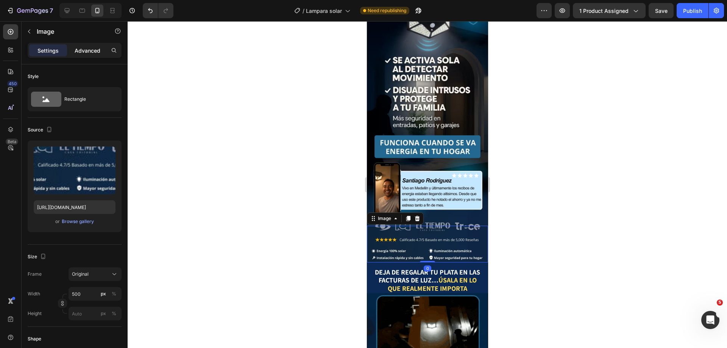
click at [87, 48] on p "Advanced" at bounding box center [88, 51] width 26 height 8
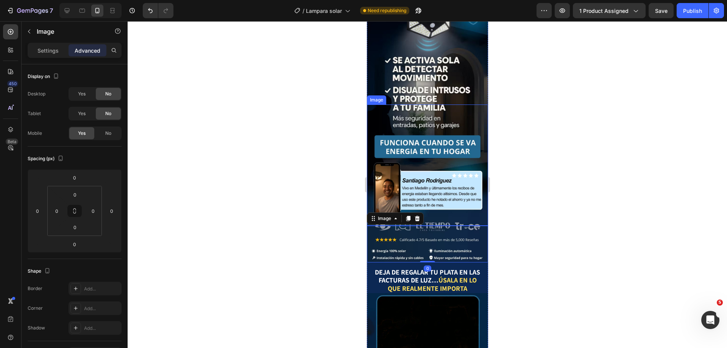
click at [435, 136] on img at bounding box center [427, 165] width 121 height 121
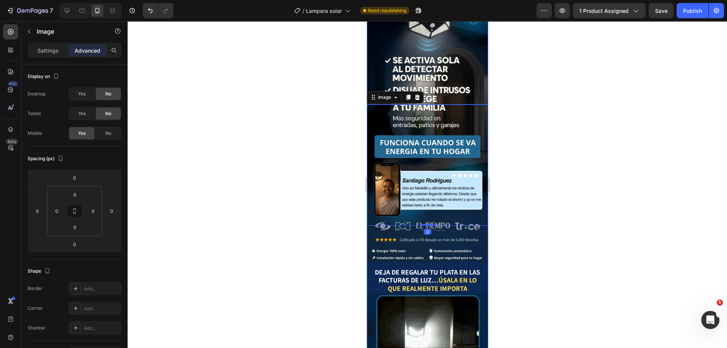
click at [448, 64] on img at bounding box center [427, 43] width 121 height 121
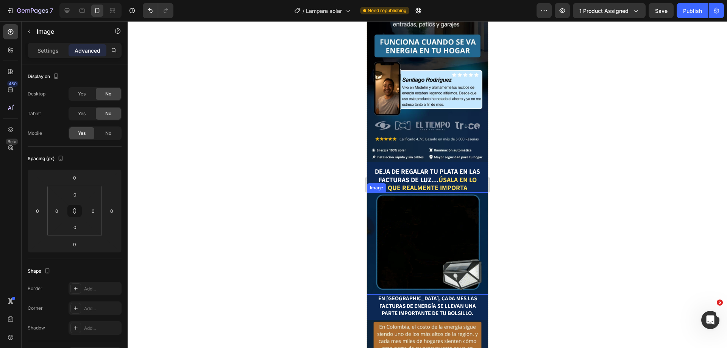
scroll to position [177, 0]
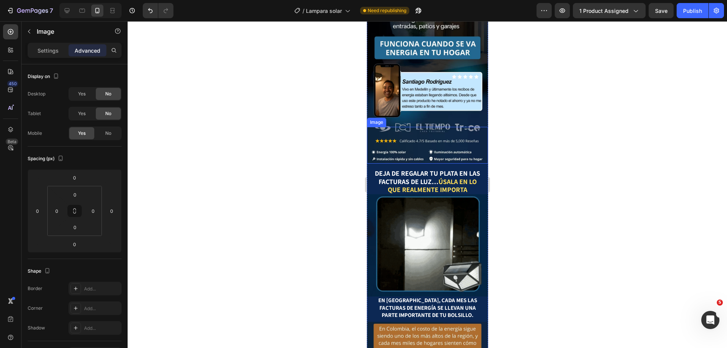
click at [440, 130] on img at bounding box center [427, 145] width 121 height 37
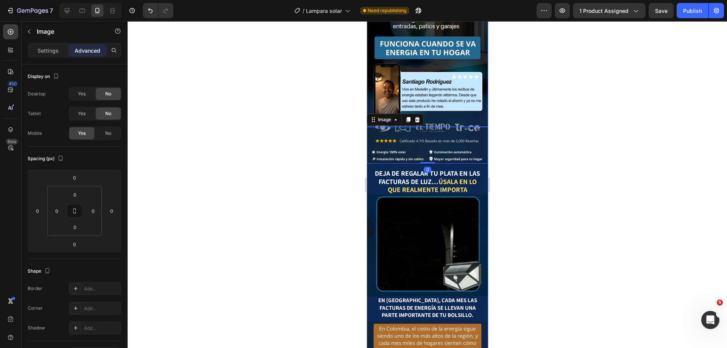
click at [441, 83] on img at bounding box center [427, 66] width 121 height 121
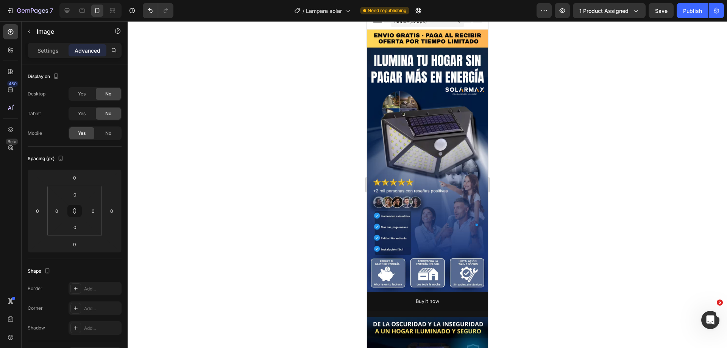
scroll to position [0, 0]
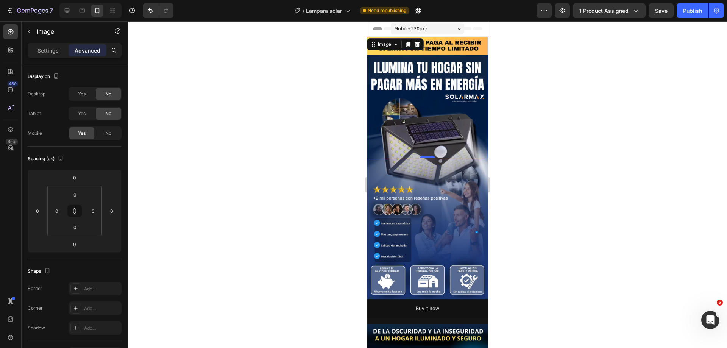
click at [426, 140] on img at bounding box center [427, 97] width 121 height 121
click at [436, 81] on img at bounding box center [427, 97] width 121 height 121
click at [697, 11] on div "Publish" at bounding box center [692, 11] width 19 height 8
